Goal: Task Accomplishment & Management: Manage account settings

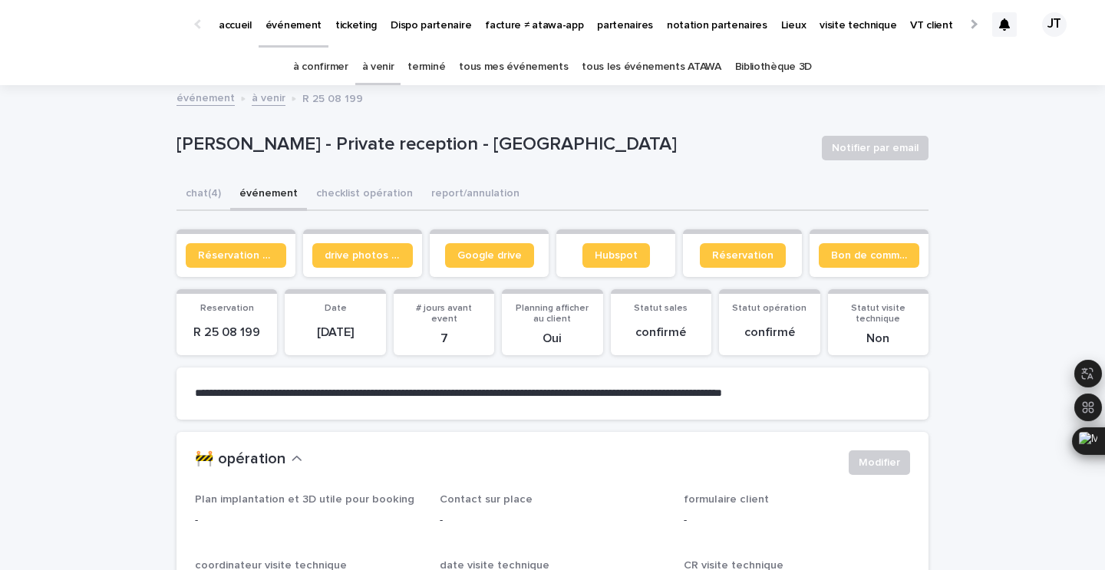
click at [597, 22] on p "partenaires" at bounding box center [625, 16] width 56 height 32
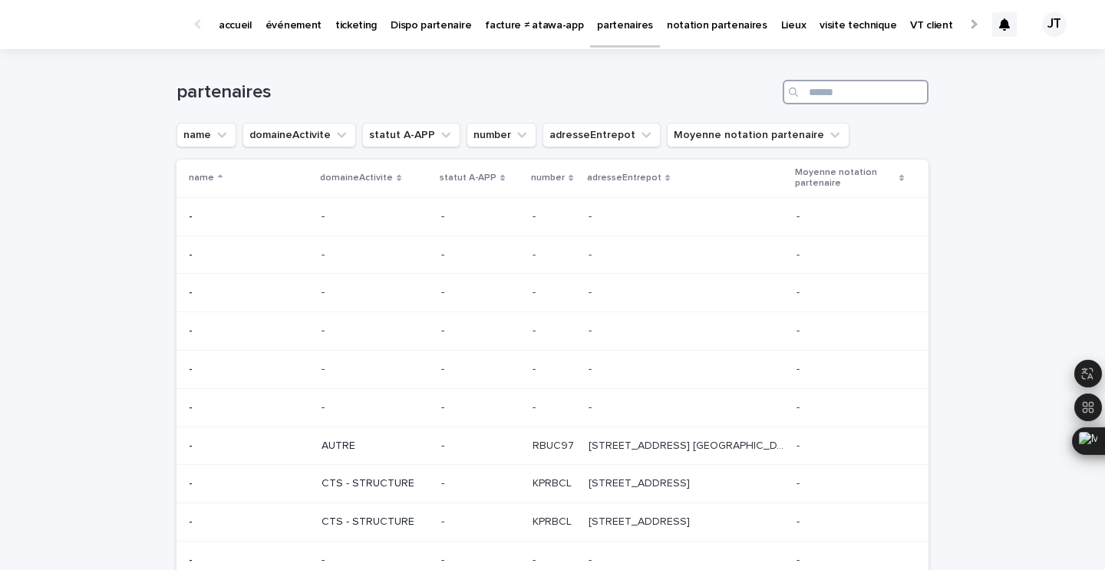
click at [826, 88] on input "Search" at bounding box center [855, 92] width 146 height 25
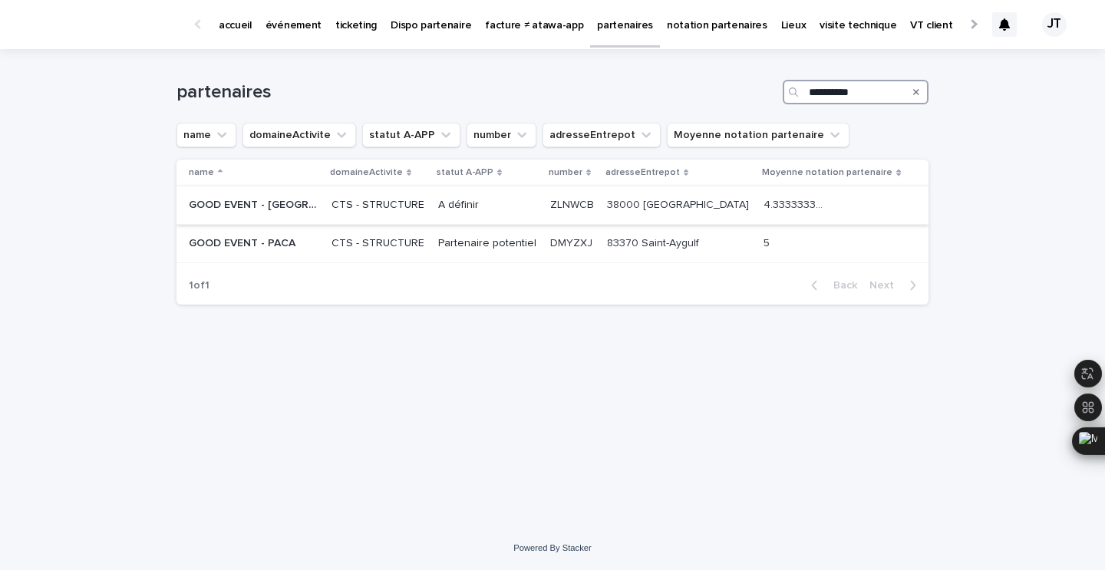
type input "**********"
click at [378, 206] on p "CTS - STRUCTURE" at bounding box center [378, 205] width 94 height 13
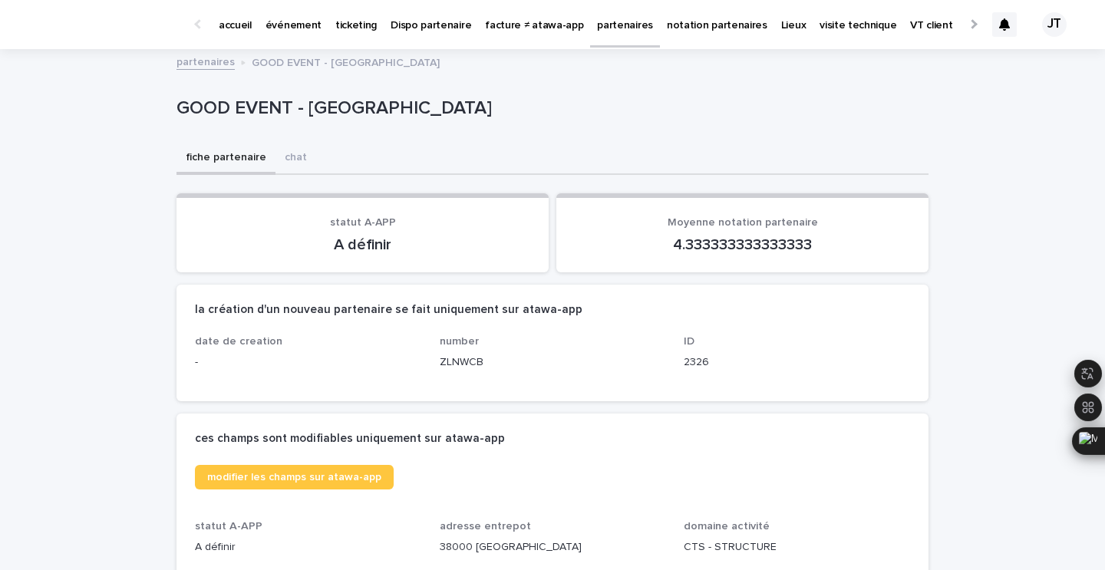
click at [308, 28] on p "événement" at bounding box center [293, 16] width 56 height 32
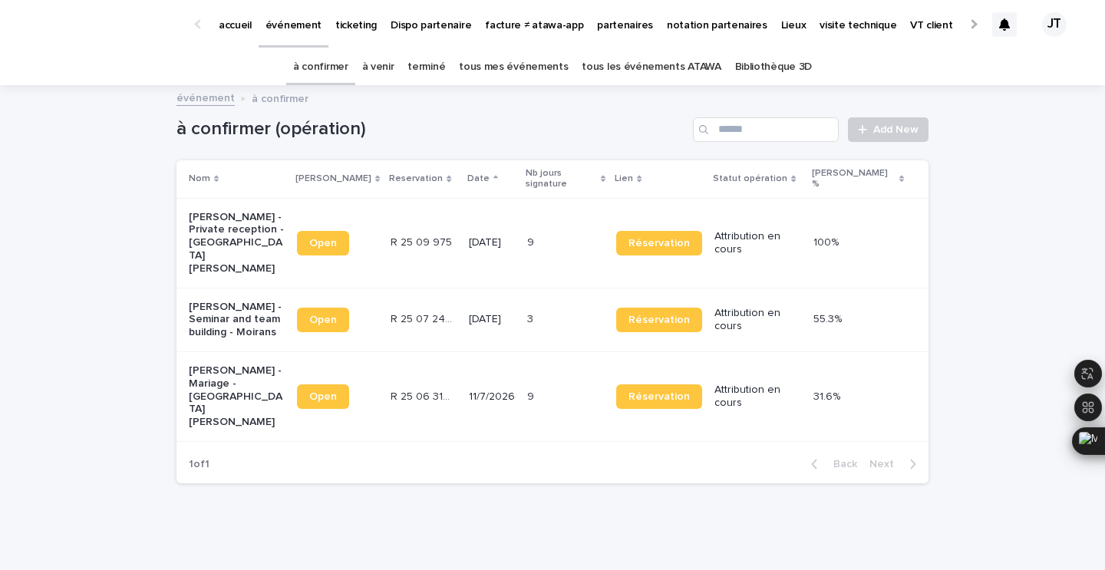
click at [602, 25] on p "partenaires" at bounding box center [625, 16] width 56 height 32
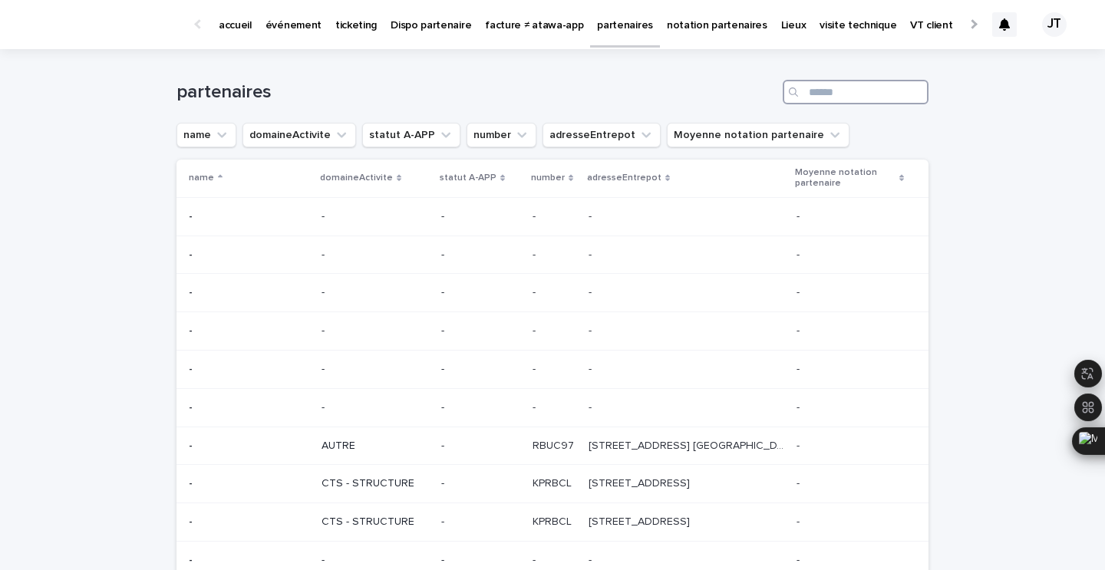
click at [829, 90] on input "Search" at bounding box center [855, 92] width 146 height 25
type input "*"
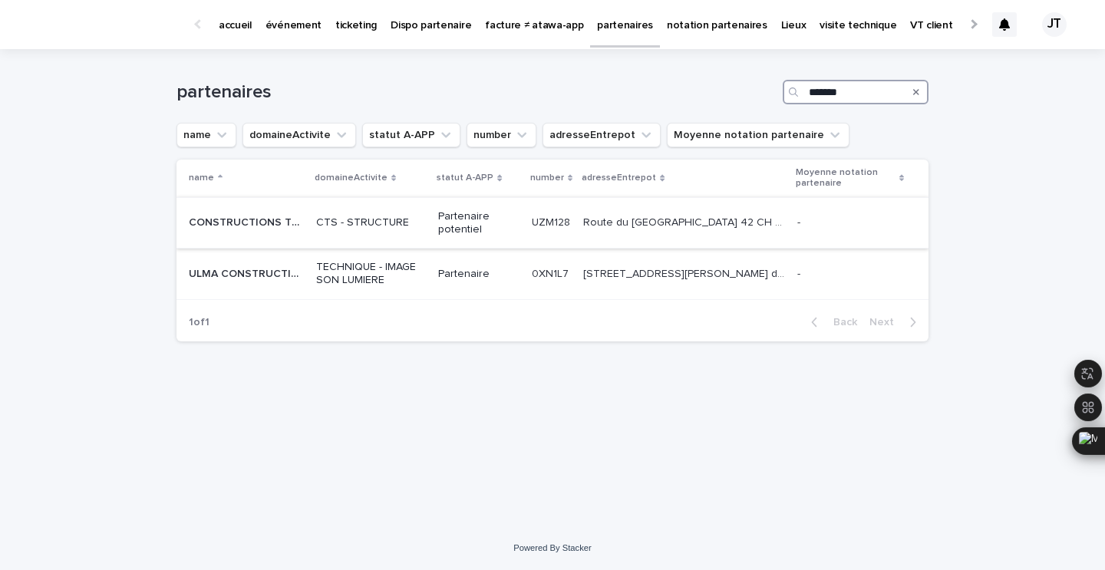
type input "*******"
click at [420, 236] on td "CTS - STRUCTURE" at bounding box center [371, 222] width 122 height 51
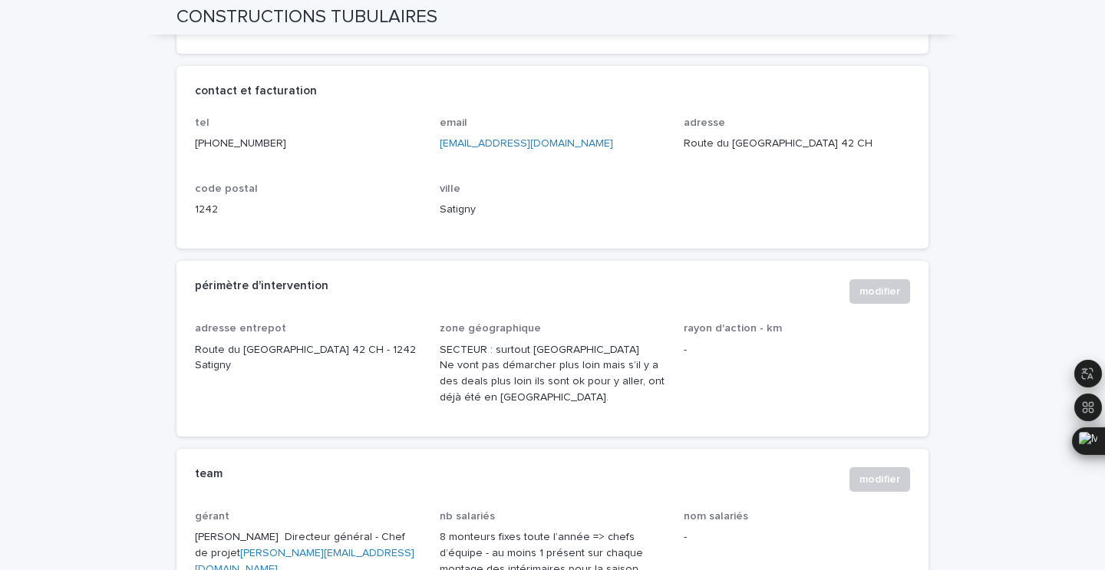
scroll to position [750, 0]
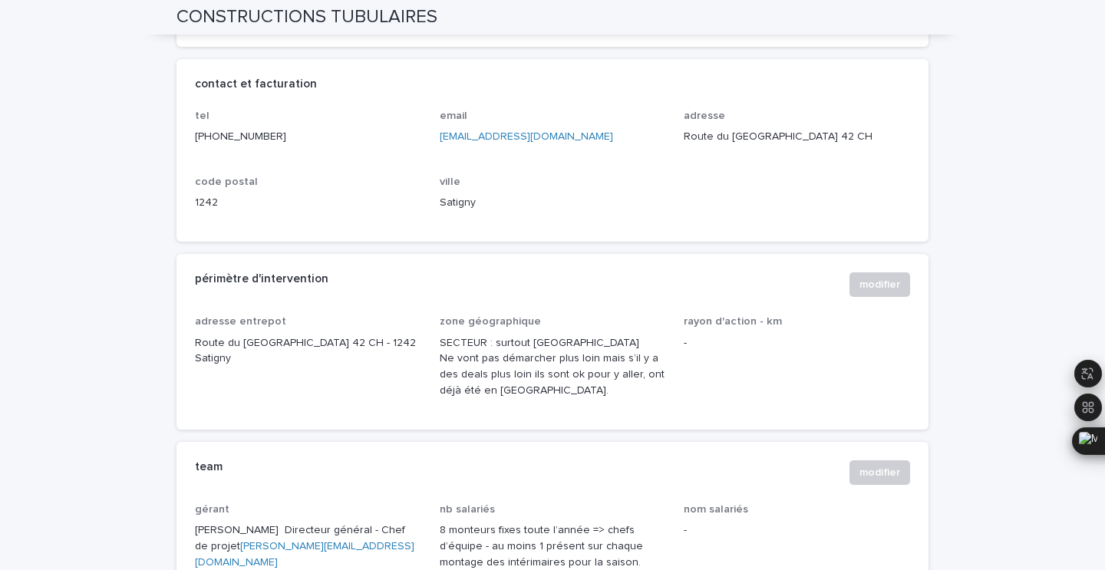
drag, startPoint x: 278, startPoint y: 121, endPoint x: 195, endPoint y: 120, distance: 82.8
click at [196, 129] on p "[PHONE_NUMBER]" at bounding box center [308, 137] width 226 height 16
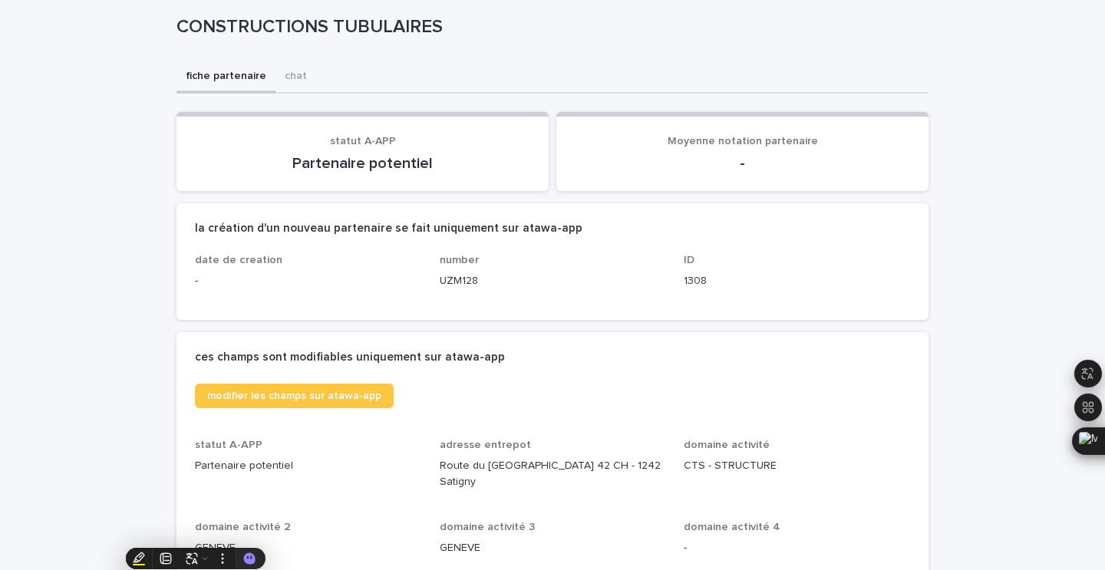
scroll to position [0, 0]
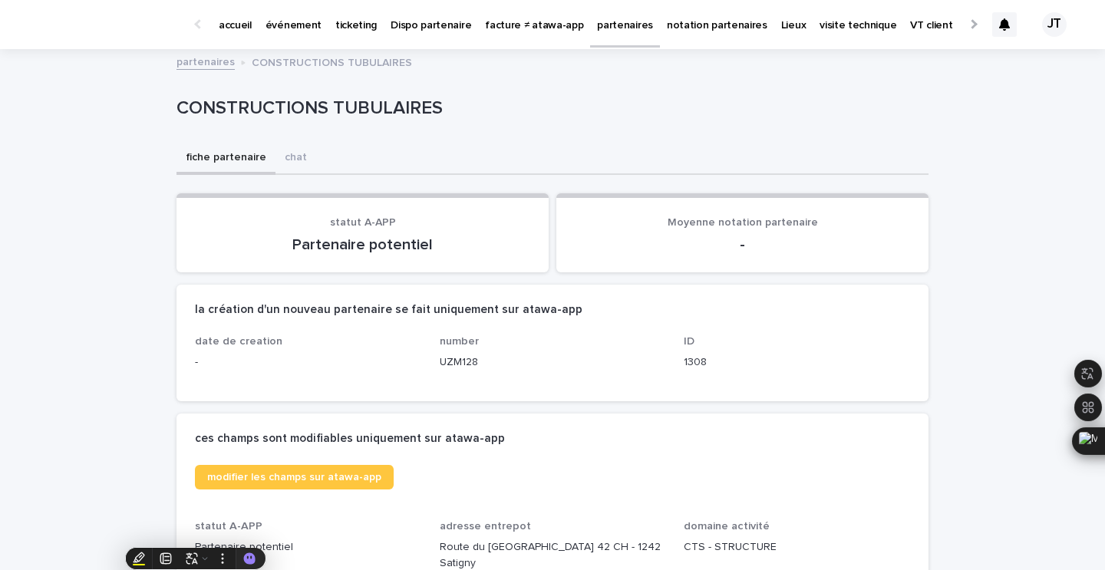
click at [297, 25] on p "événement" at bounding box center [293, 16] width 56 height 32
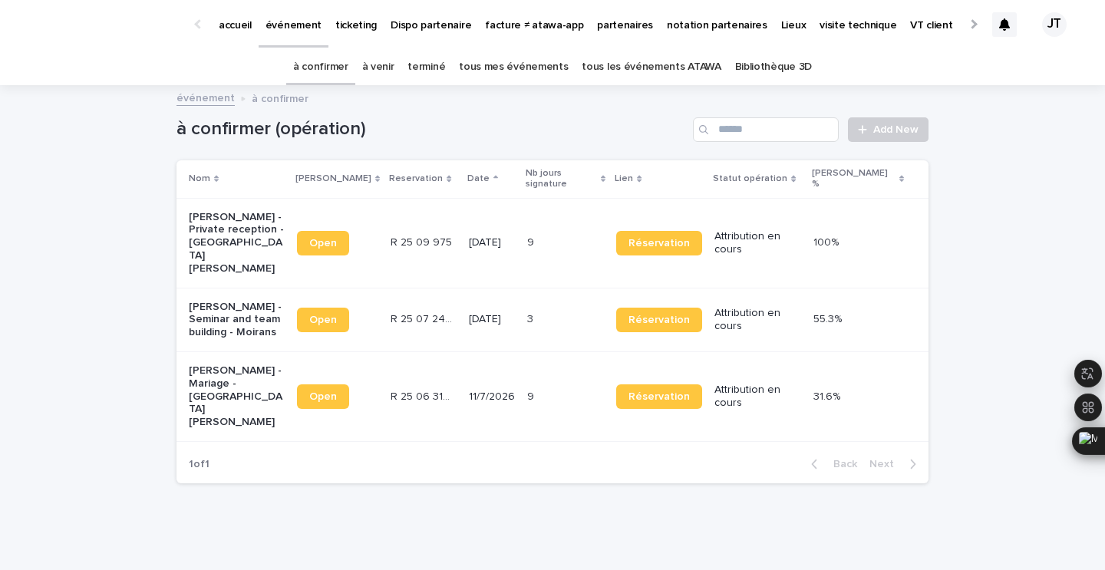
click at [390, 68] on link "à venir" at bounding box center [378, 67] width 32 height 36
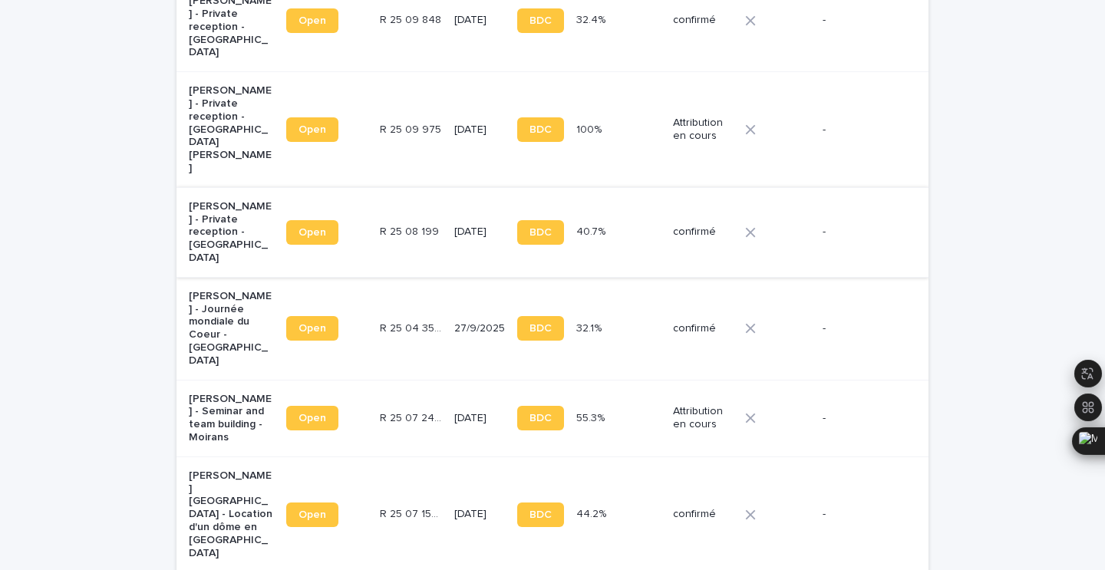
scroll to position [687, 0]
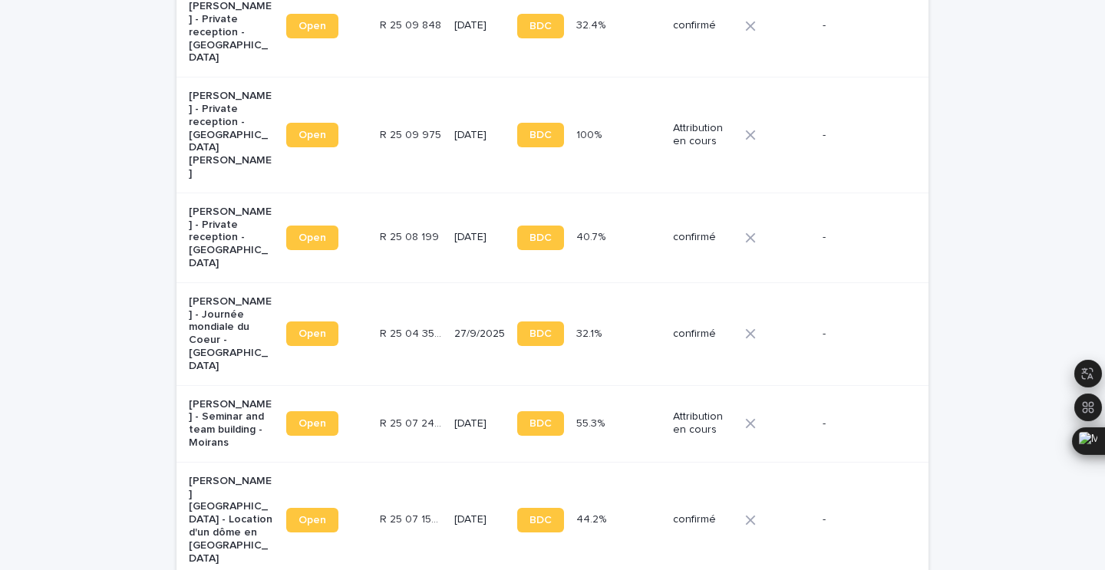
click at [448, 193] on td "[DATE]" at bounding box center [479, 238] width 63 height 90
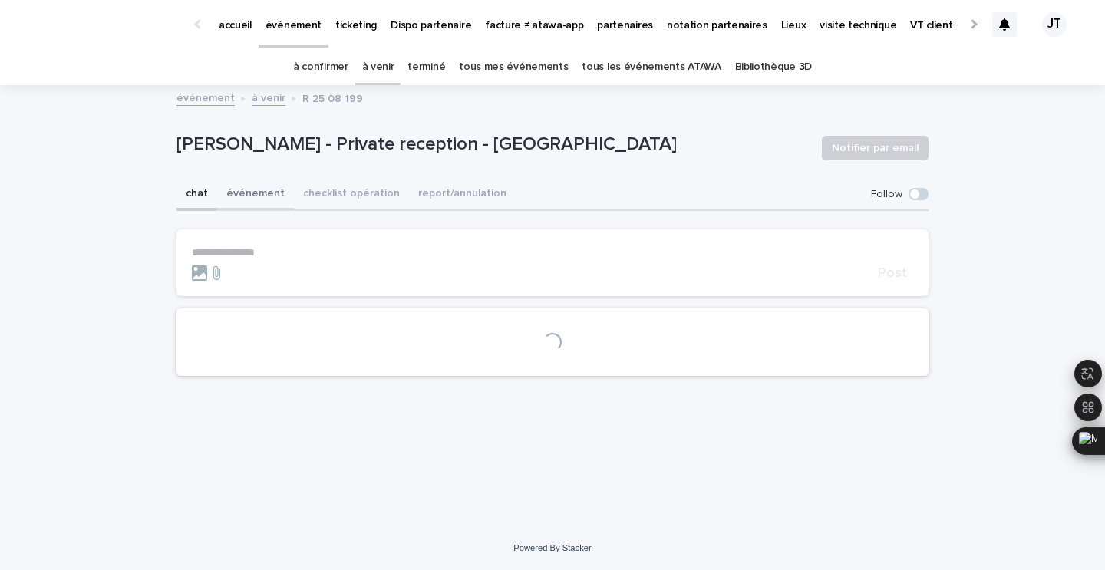
click at [256, 188] on button "événement" at bounding box center [255, 195] width 77 height 32
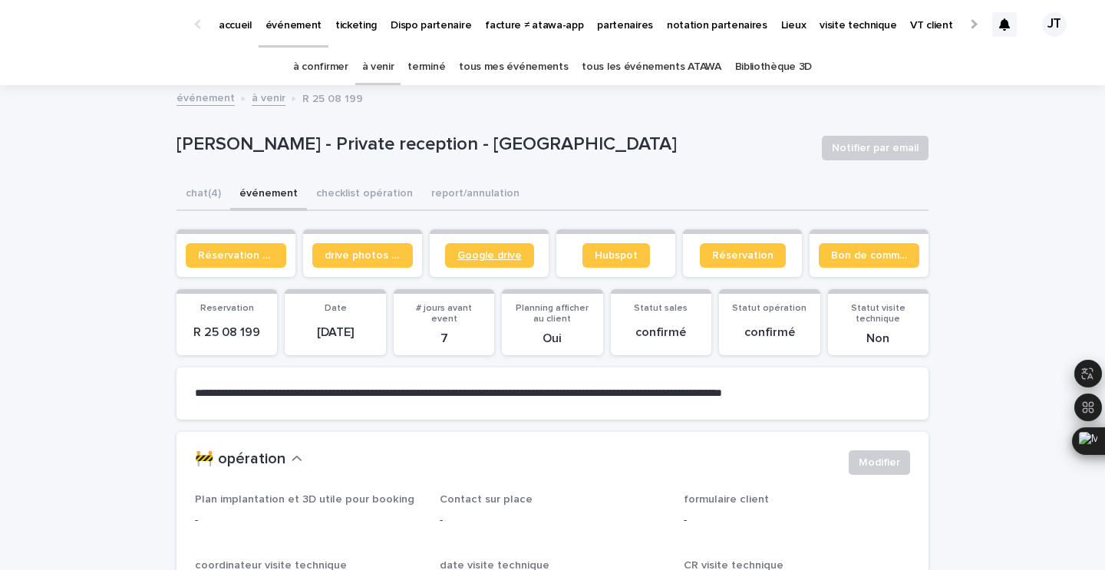
click at [486, 263] on link "Google drive" at bounding box center [489, 255] width 89 height 25
click at [838, 252] on span "Bon de commande" at bounding box center [869, 255] width 76 height 11
click at [367, 139] on p "[PERSON_NAME] - Private reception - [GEOGRAPHIC_DATA]" at bounding box center [492, 144] width 633 height 22
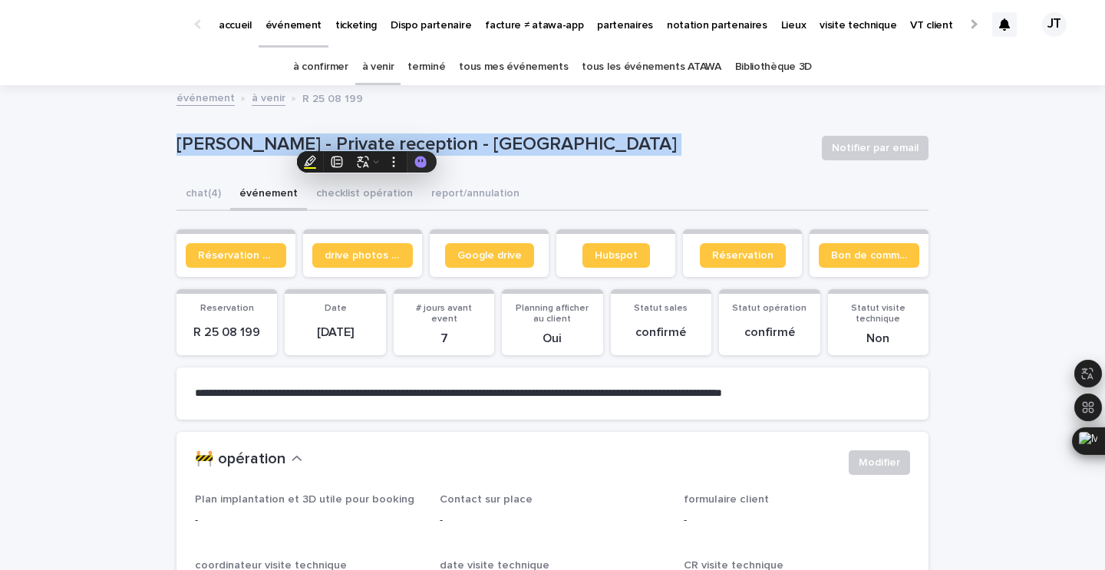
copy div "[PERSON_NAME] - Private reception - [GEOGRAPHIC_DATA] Notifier par email Sorry,…"
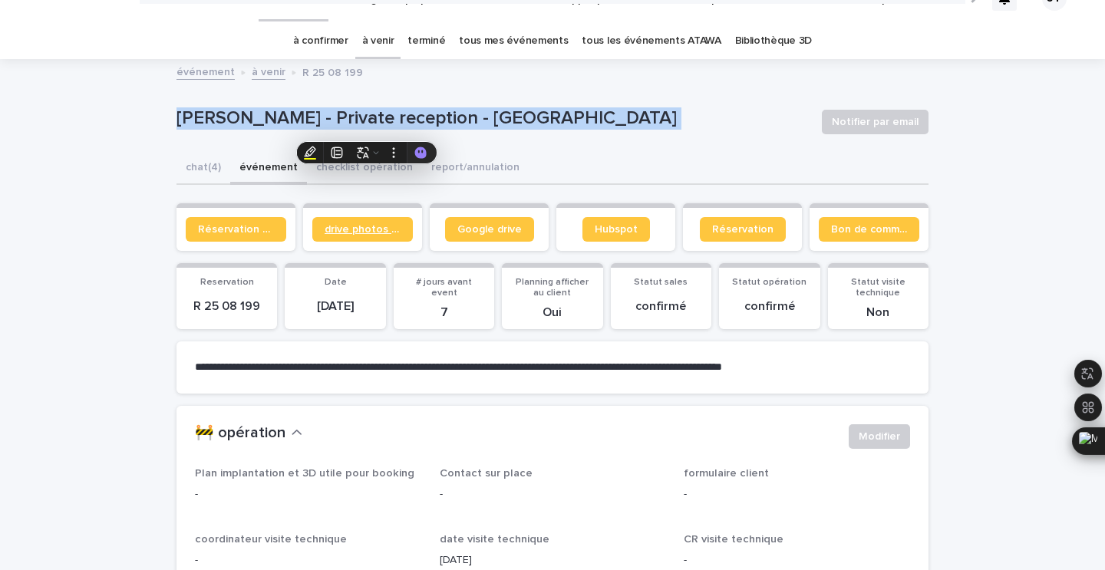
scroll to position [9, 0]
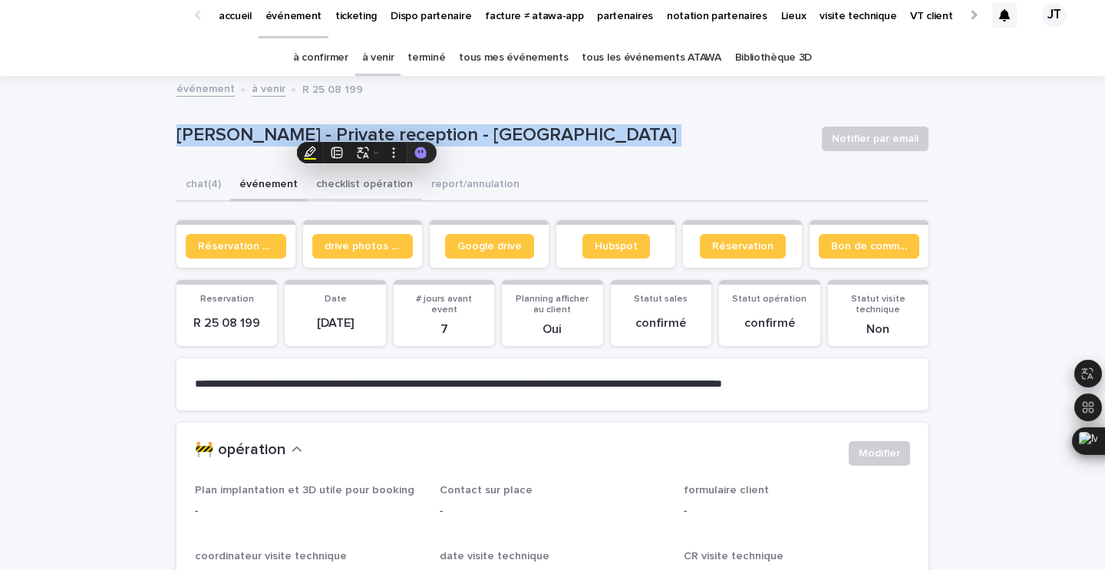
click at [339, 183] on button "checklist opération" at bounding box center [364, 186] width 115 height 32
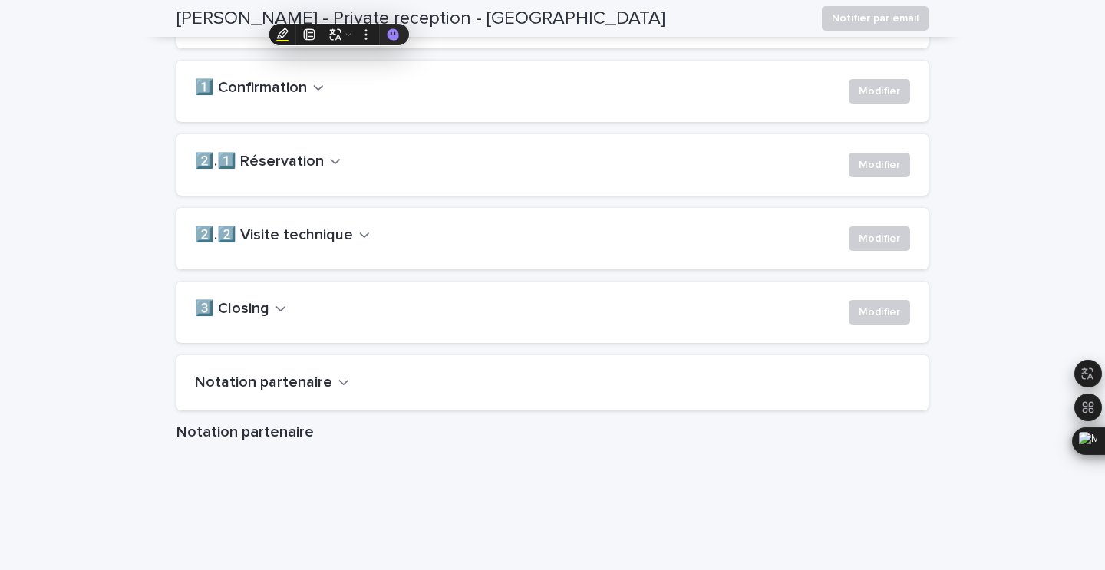
scroll to position [1108, 0]
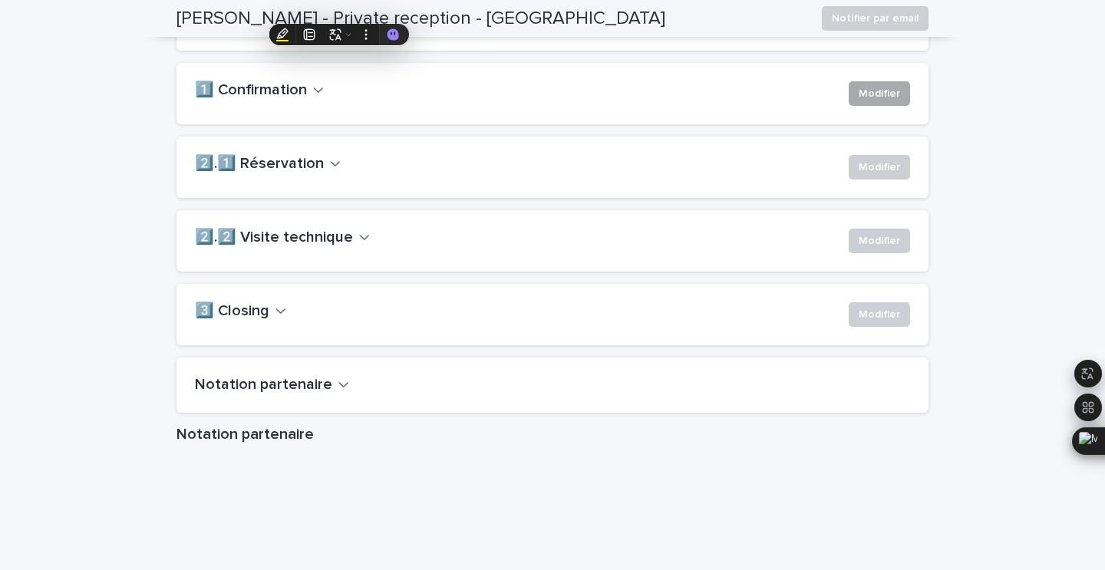
click at [894, 101] on span "Modifier" at bounding box center [878, 93] width 41 height 15
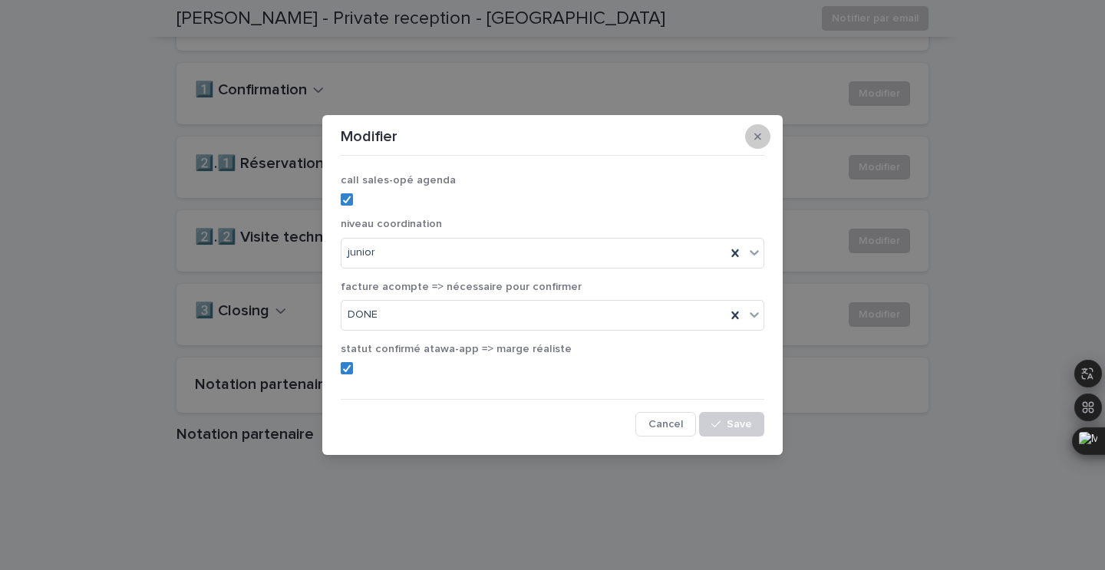
click at [760, 131] on icon "button" at bounding box center [757, 136] width 7 height 11
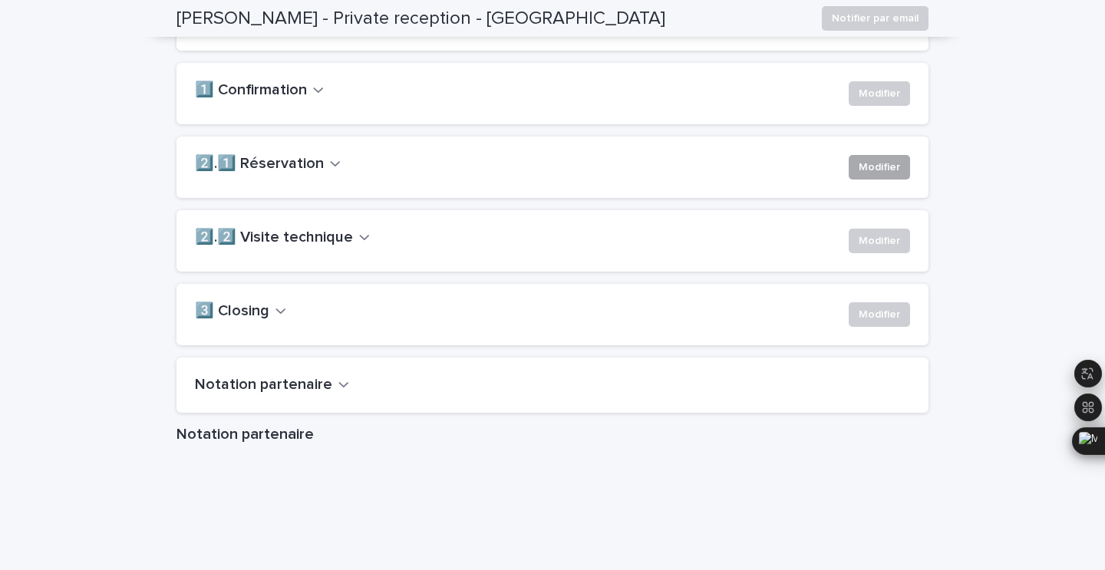
click at [859, 179] on button "Modifier" at bounding box center [878, 167] width 61 height 25
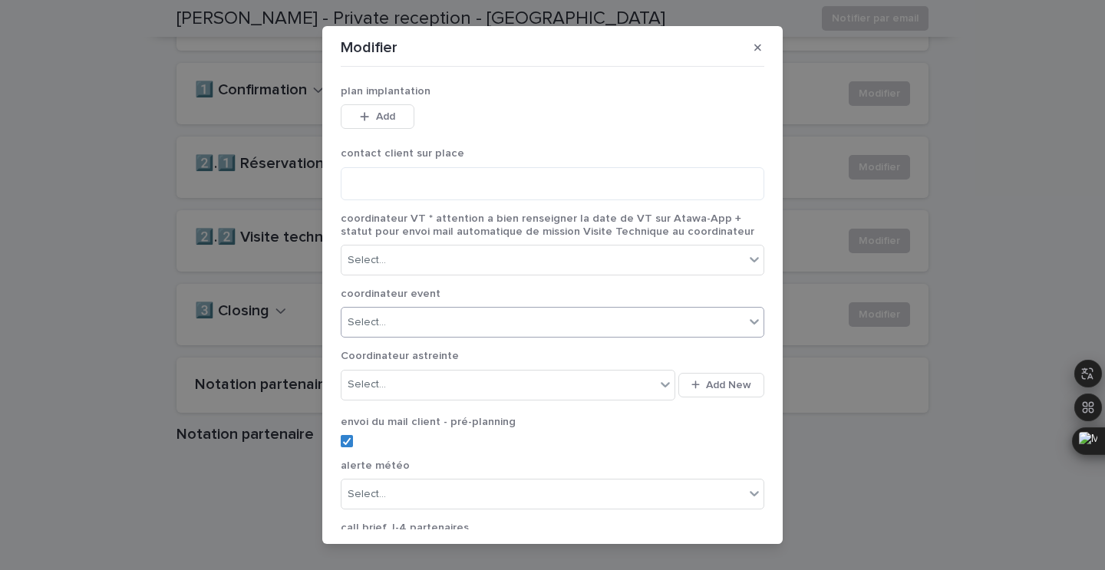
scroll to position [23, 0]
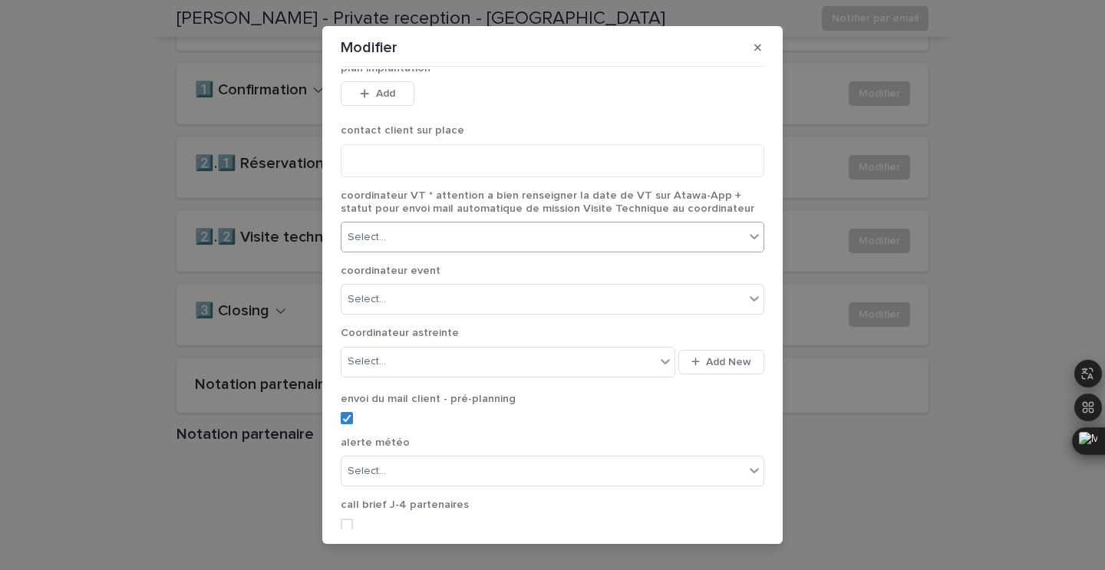
click at [440, 227] on div "Select..." at bounding box center [542, 237] width 403 height 25
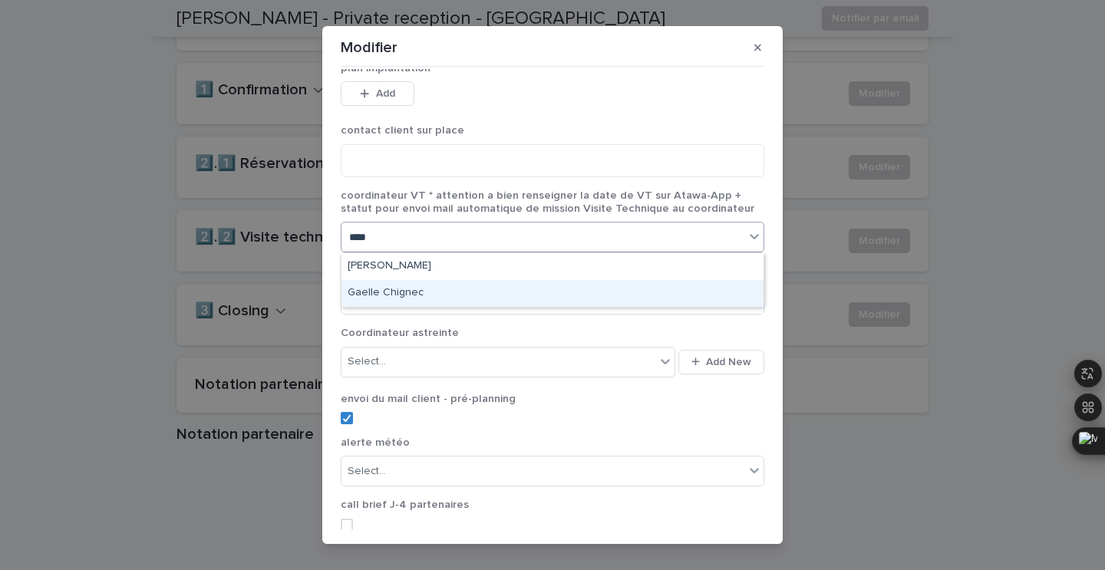
type input "****"
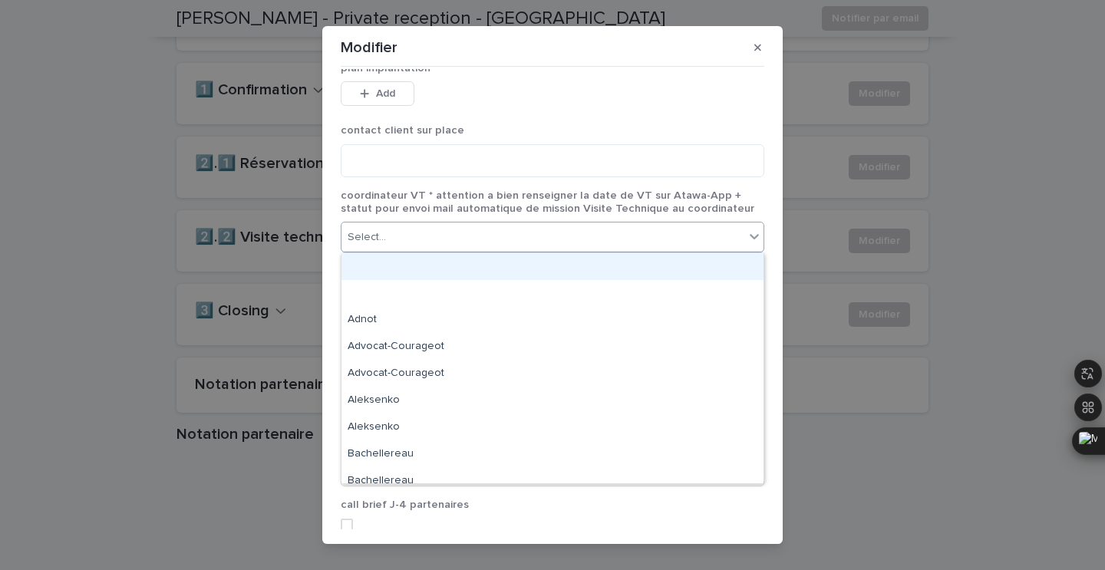
click at [441, 237] on div "Select..." at bounding box center [542, 237] width 403 height 25
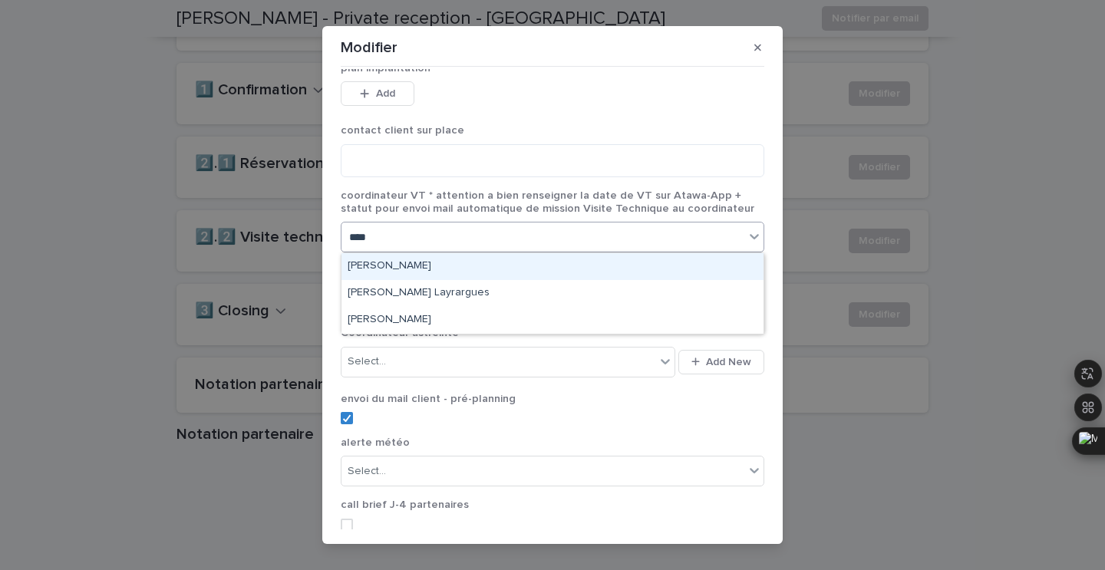
type input "*****"
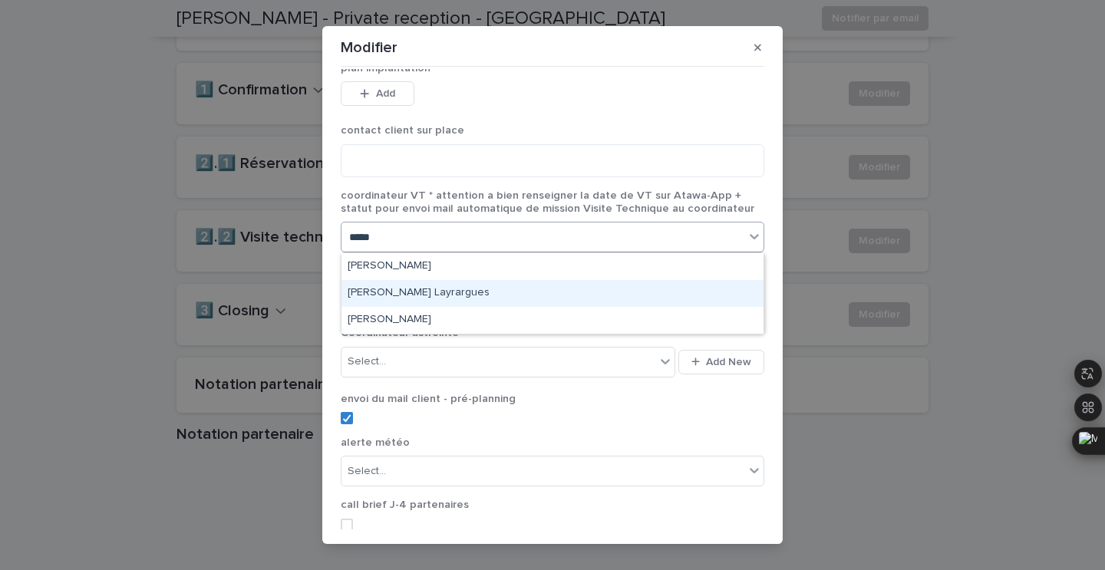
click at [443, 287] on div "[PERSON_NAME] Layrargues" at bounding box center [552, 293] width 422 height 27
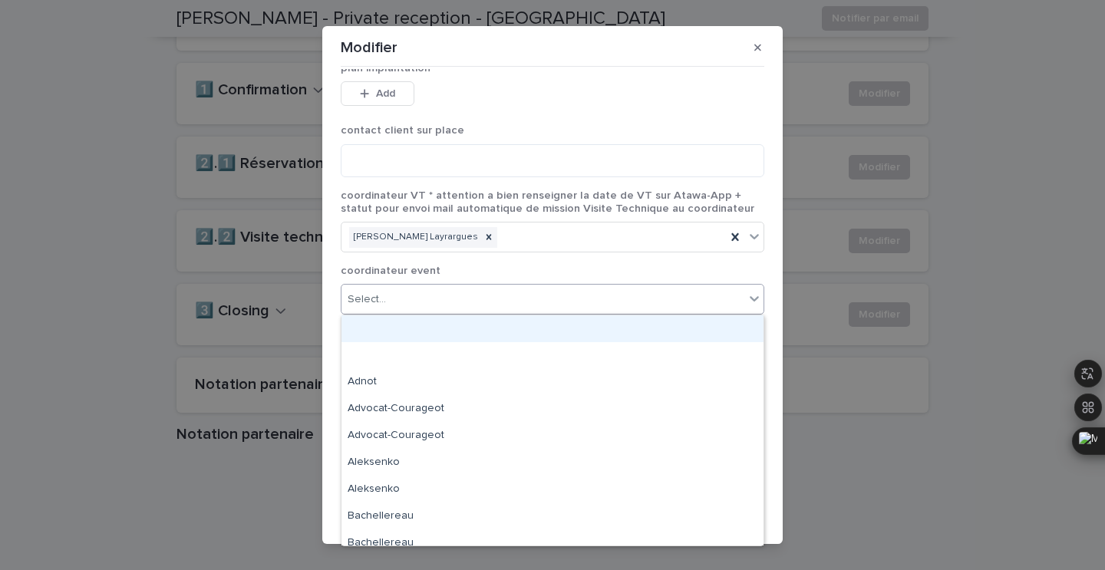
click at [440, 299] on div "Select..." at bounding box center [542, 299] width 403 height 25
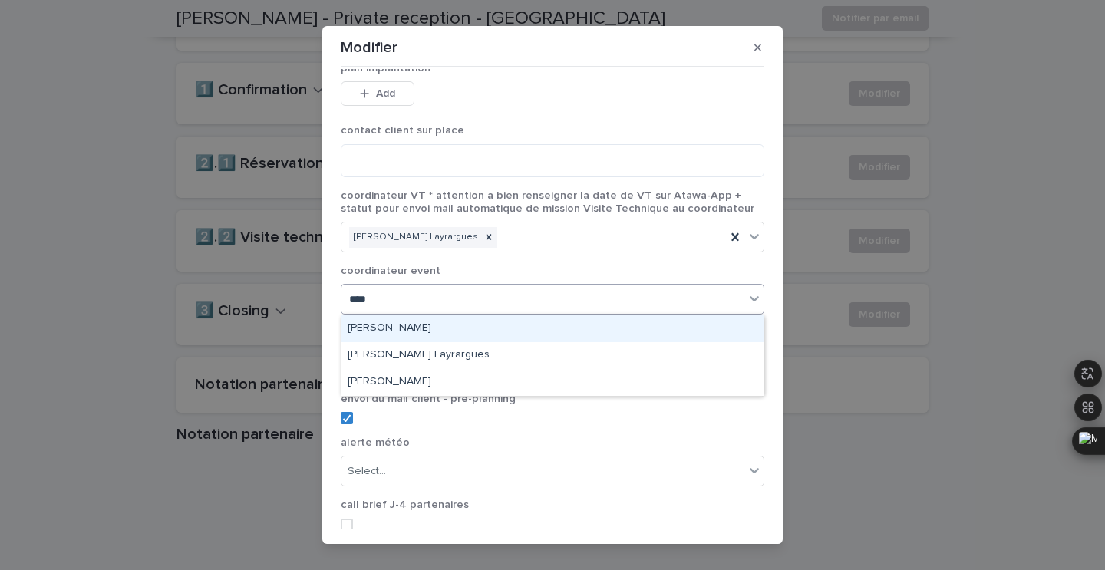
type input "*****"
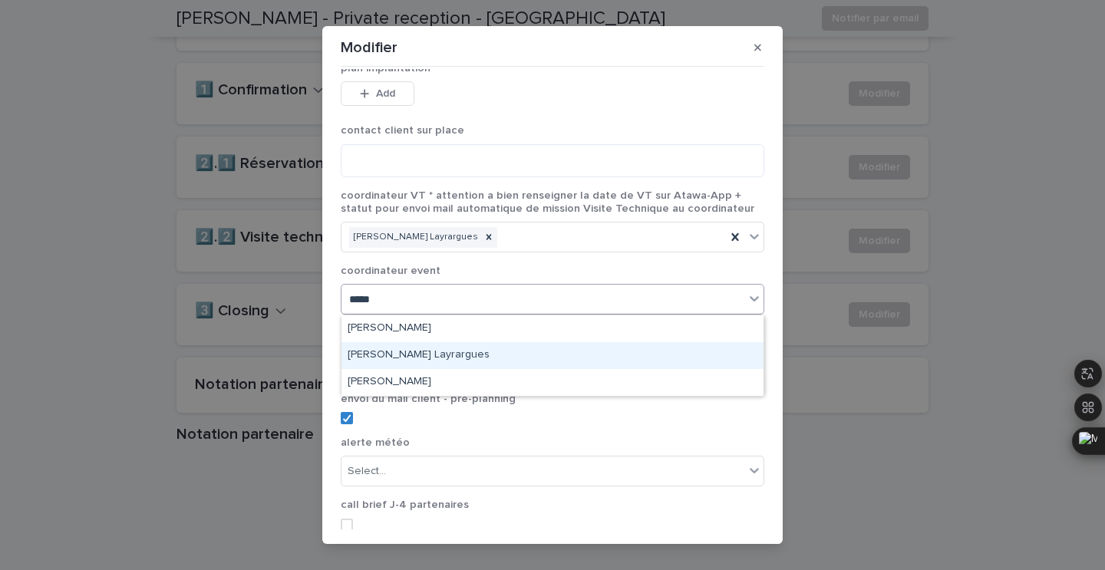
click at [452, 357] on div "[PERSON_NAME] Layrargues" at bounding box center [552, 355] width 422 height 27
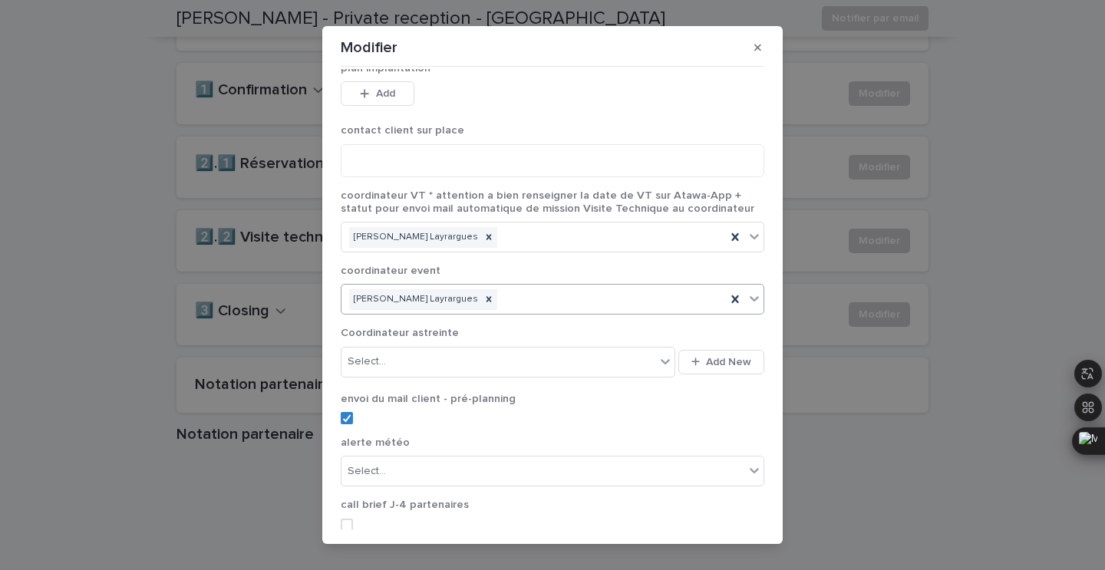
scroll to position [174, 0]
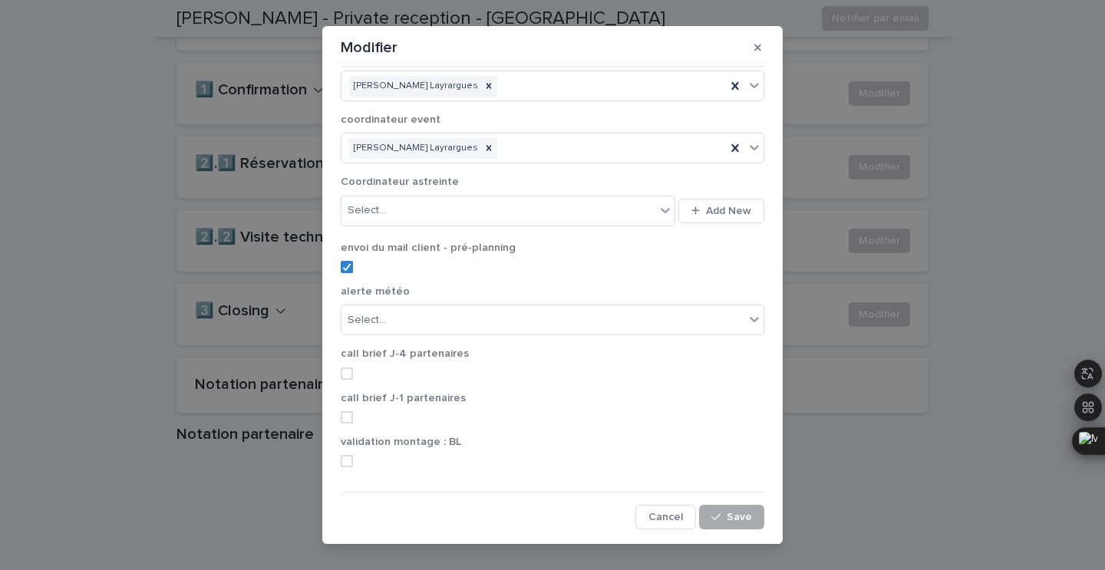
click at [733, 515] on span "Save" at bounding box center [738, 517] width 25 height 11
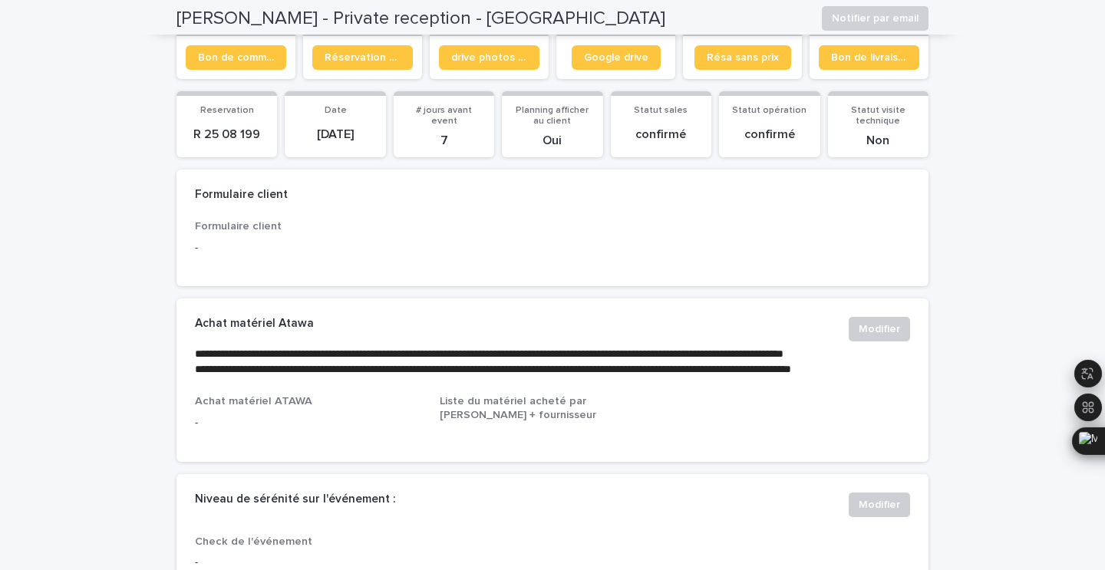
scroll to position [0, 0]
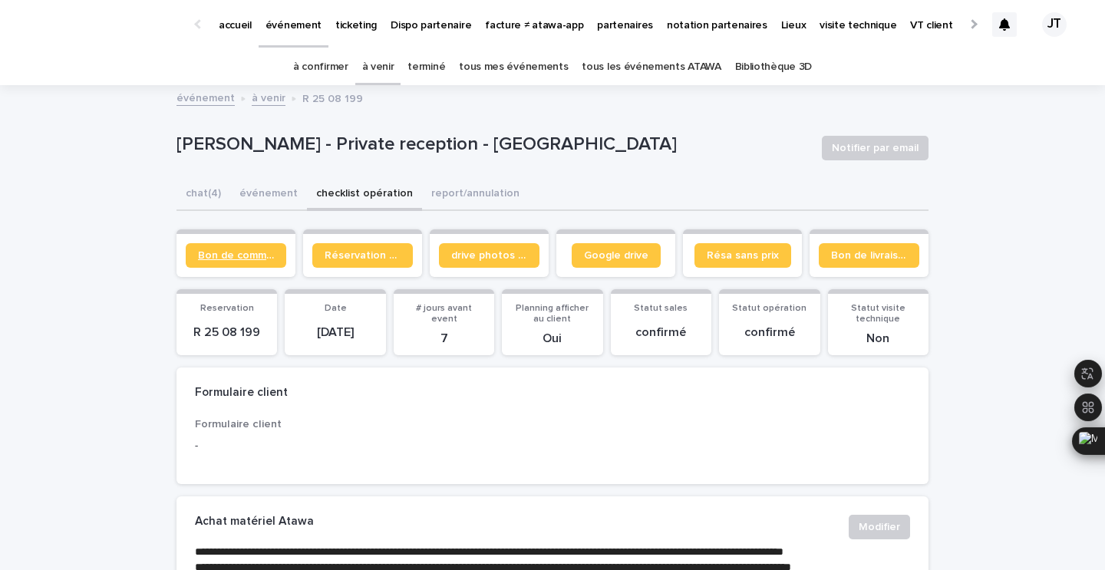
click at [238, 257] on span "Bon de commande" at bounding box center [236, 255] width 76 height 11
click at [364, 144] on p "[PERSON_NAME] - Private reception - [GEOGRAPHIC_DATA]" at bounding box center [492, 144] width 633 height 22
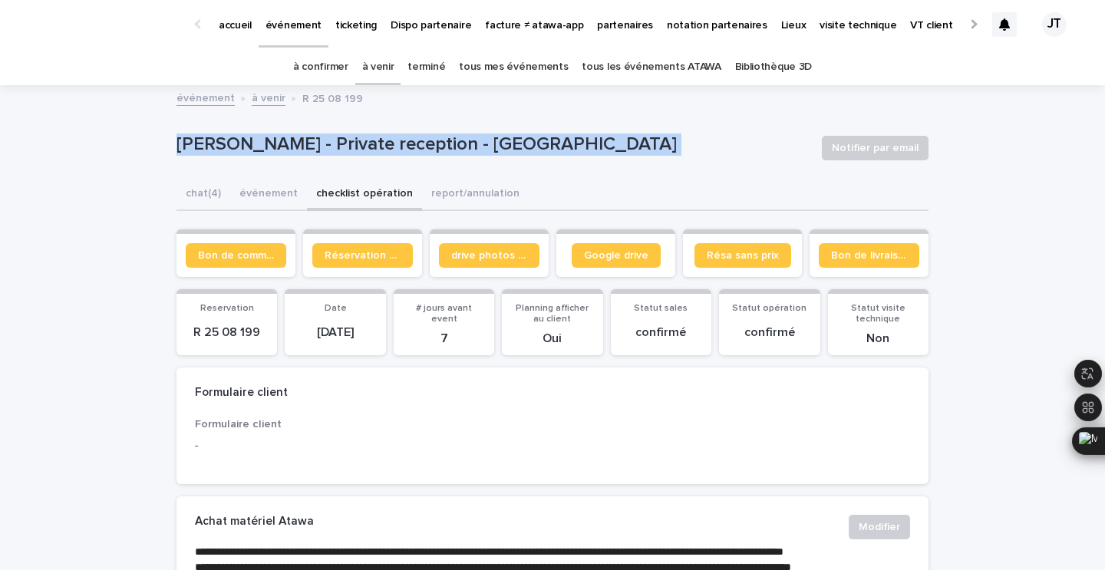
click at [364, 144] on p "[PERSON_NAME] - Private reception - [GEOGRAPHIC_DATA]" at bounding box center [492, 144] width 633 height 22
copy div "[PERSON_NAME] - Private reception - [GEOGRAPHIC_DATA] Notifier par email Sorry,…"
click at [252, 145] on p "[PERSON_NAME] - Private reception - [GEOGRAPHIC_DATA]" at bounding box center [492, 144] width 633 height 22
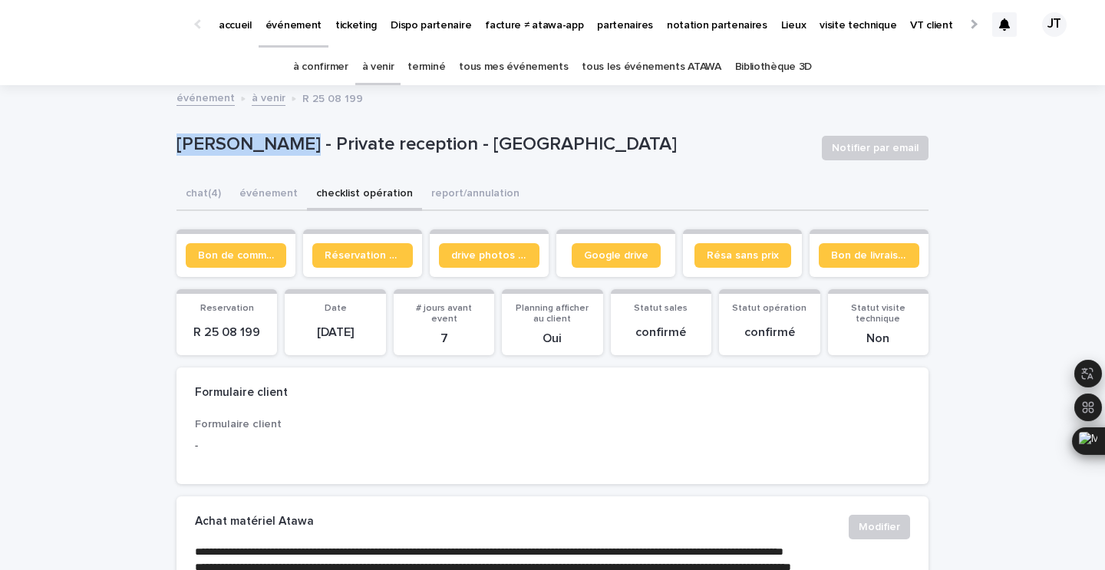
drag, startPoint x: 281, startPoint y: 150, endPoint x: 171, endPoint y: 140, distance: 110.1
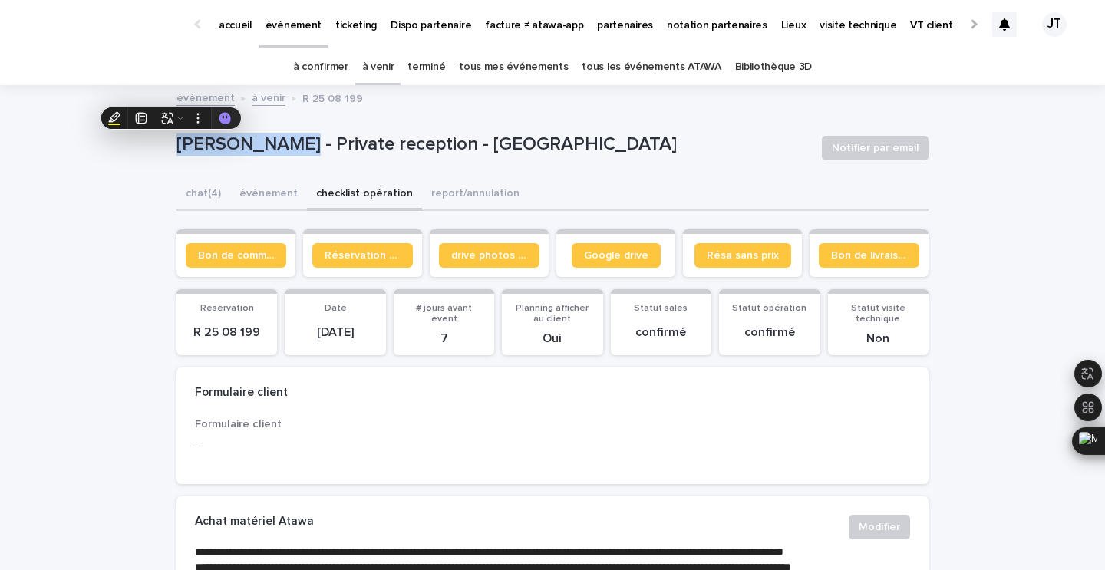
copy p "[PERSON_NAME]"
click at [258, 190] on button "événement" at bounding box center [268, 195] width 77 height 32
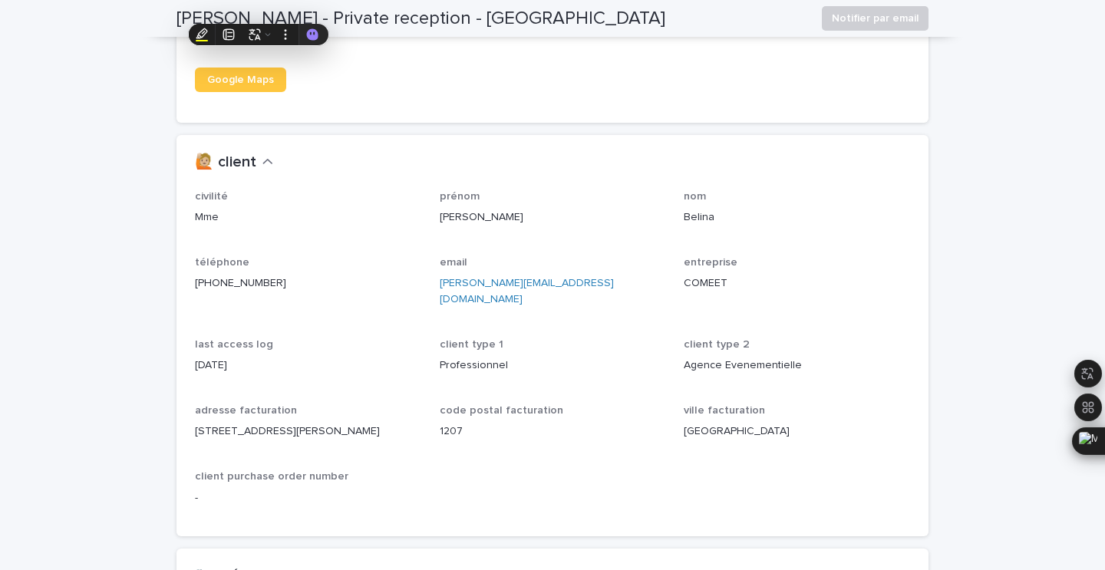
scroll to position [1274, 0]
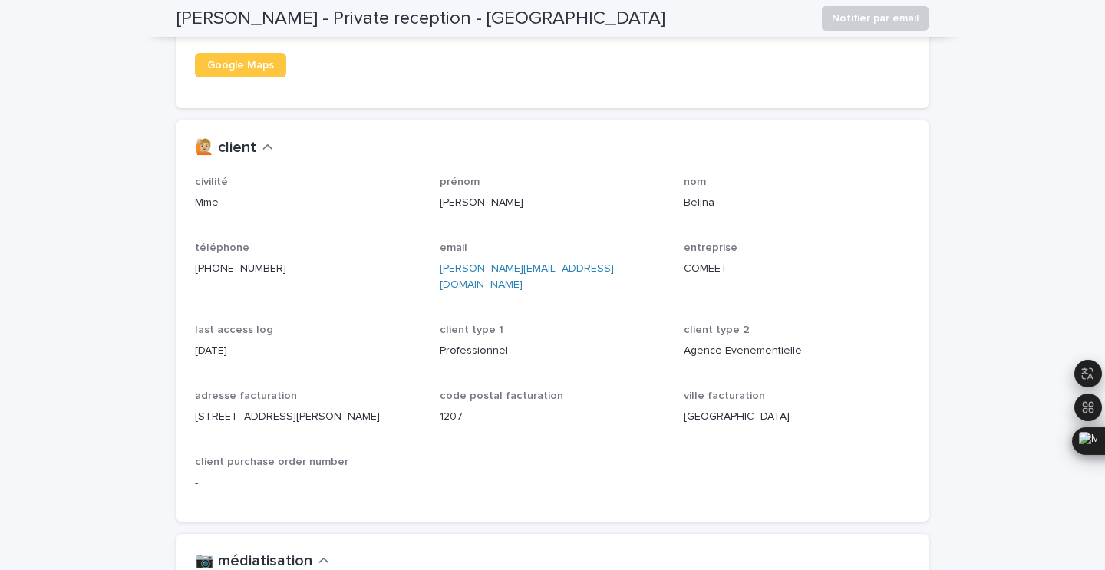
drag, startPoint x: 283, startPoint y: 249, endPoint x: 170, endPoint y: 252, distance: 112.8
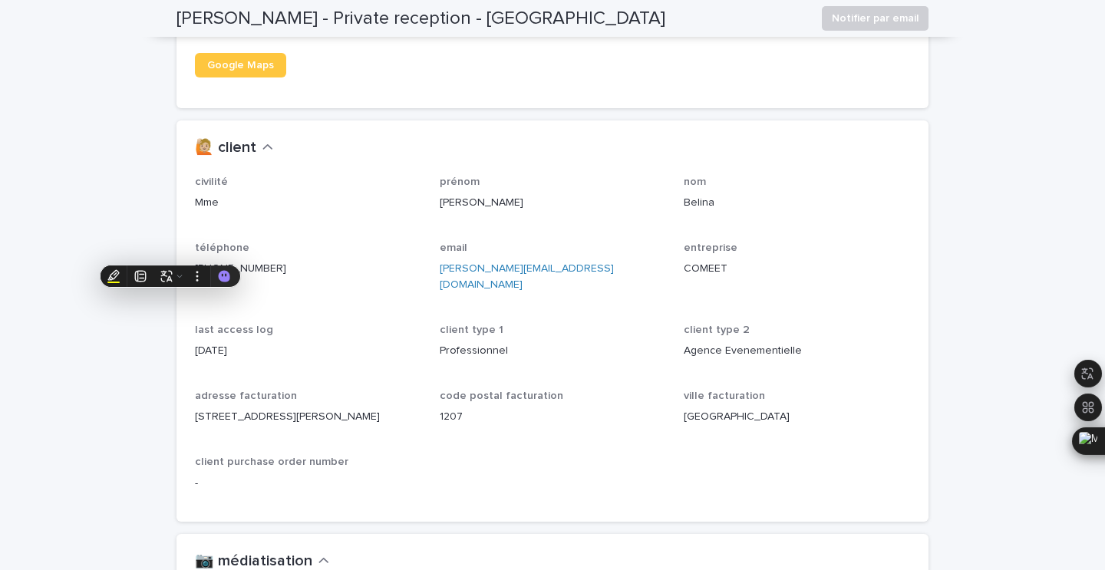
copy link "[PHONE_NUMBER]"
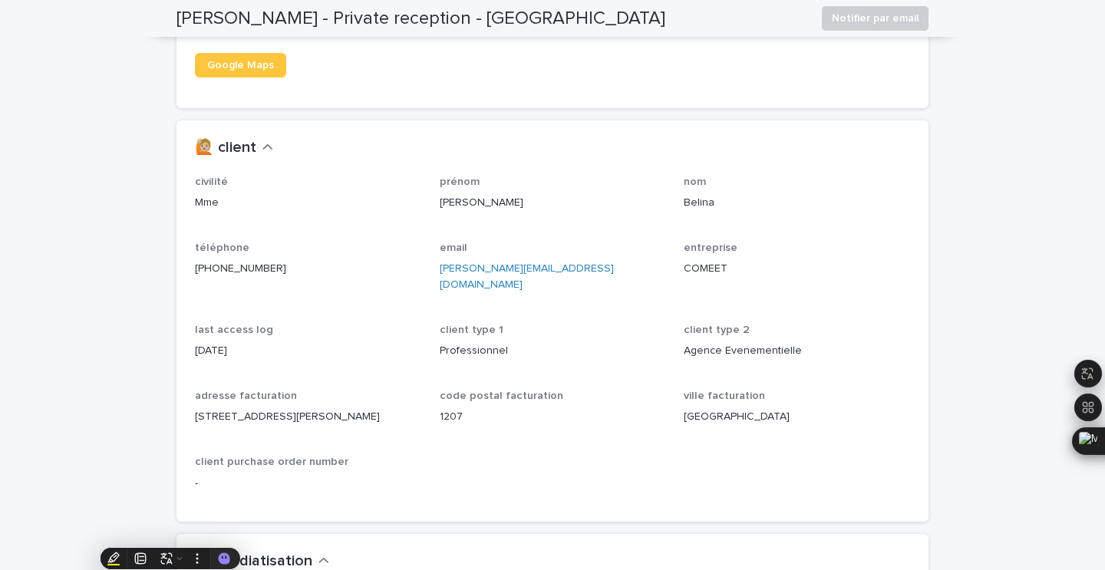
scroll to position [0, 0]
